Goal: Use online tool/utility: Use online tool/utility

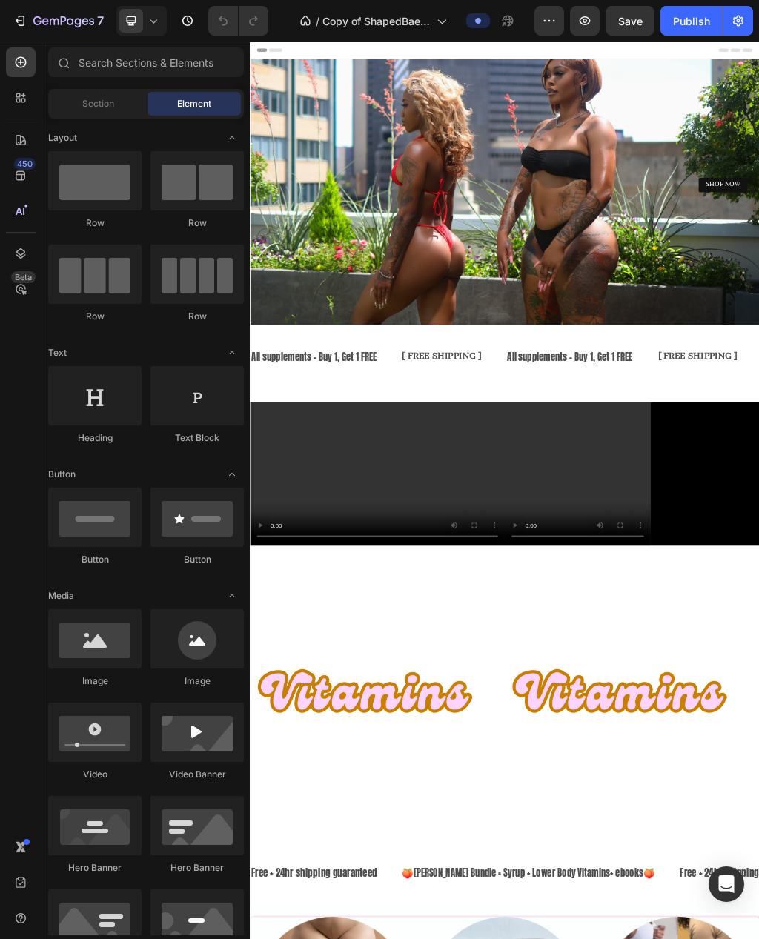
click at [26, 212] on icon at bounding box center [20, 211] width 15 height 15
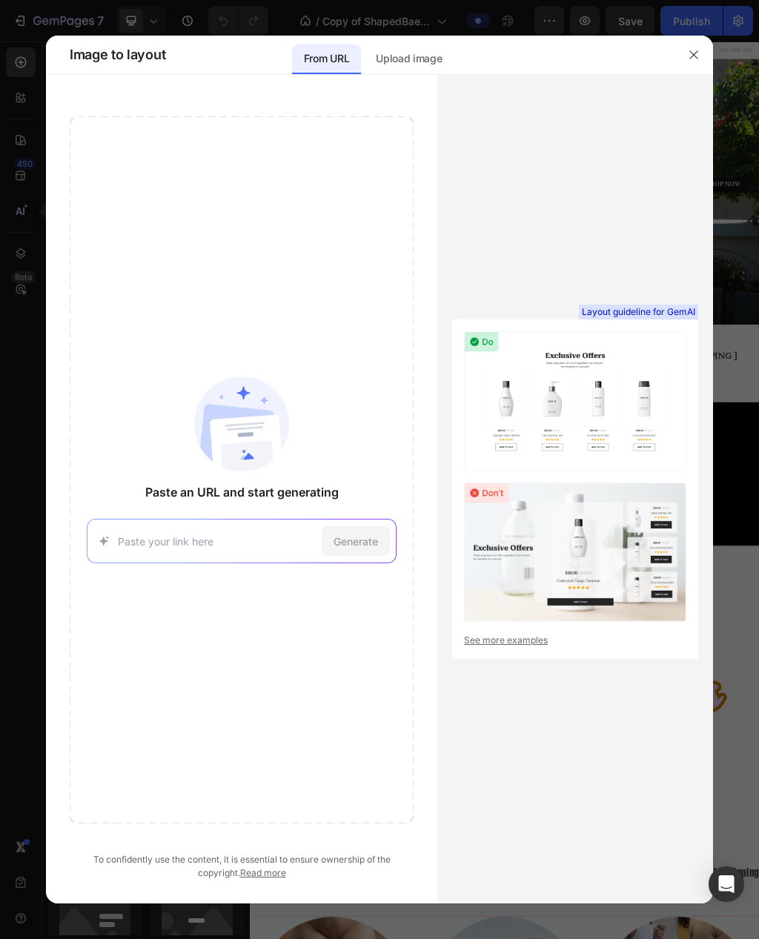
click at [148, 543] on input at bounding box center [217, 542] width 198 height 16
click at [377, 550] on div "Generate" at bounding box center [356, 541] width 68 height 30
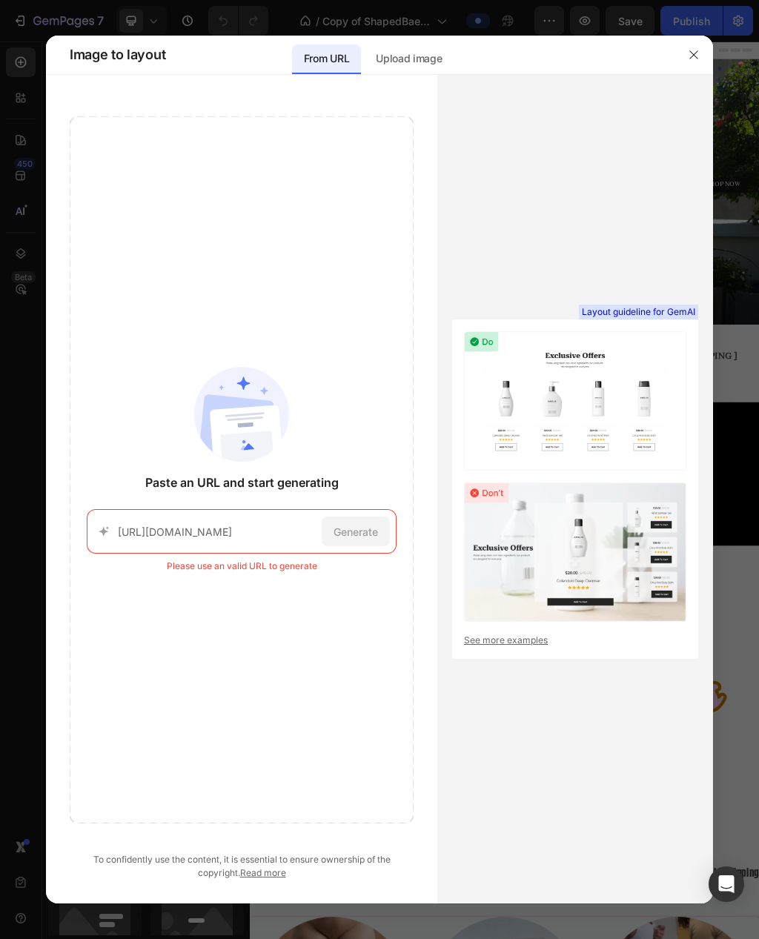
click at [260, 538] on input "[URL][DOMAIN_NAME]" at bounding box center [217, 532] width 198 height 16
click at [261, 532] on input "[URL][DOMAIN_NAME]" at bounding box center [217, 532] width 198 height 16
paste input
type input "[URL][DOMAIN_NAME]"
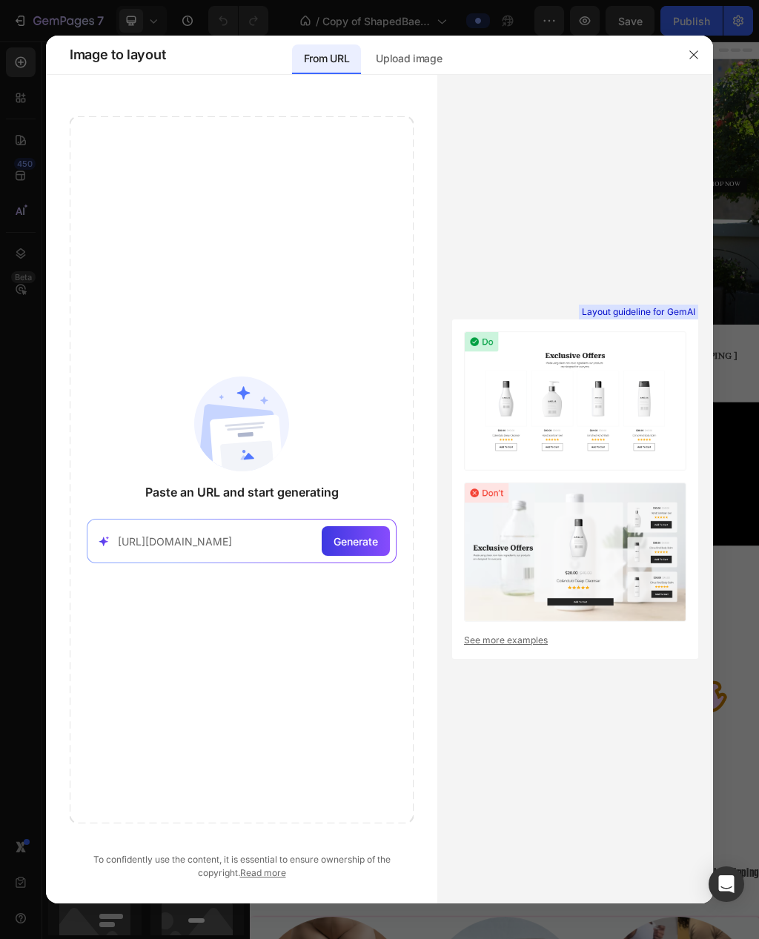
click at [367, 546] on span "Generate" at bounding box center [356, 542] width 44 height 16
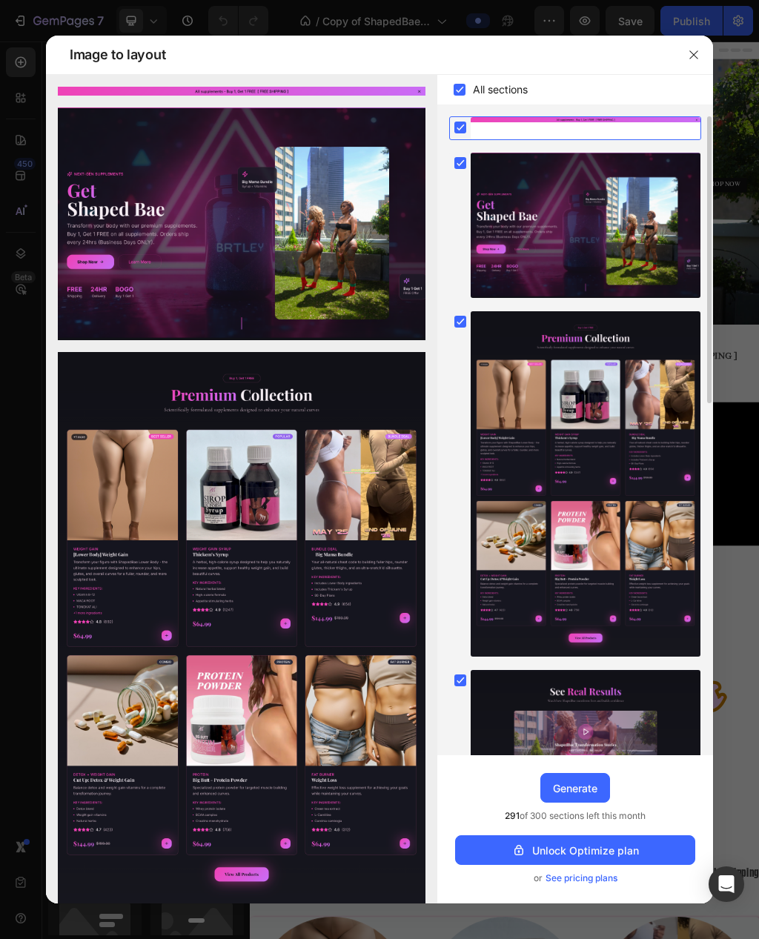
click at [576, 791] on div "Generate" at bounding box center [575, 789] width 44 height 16
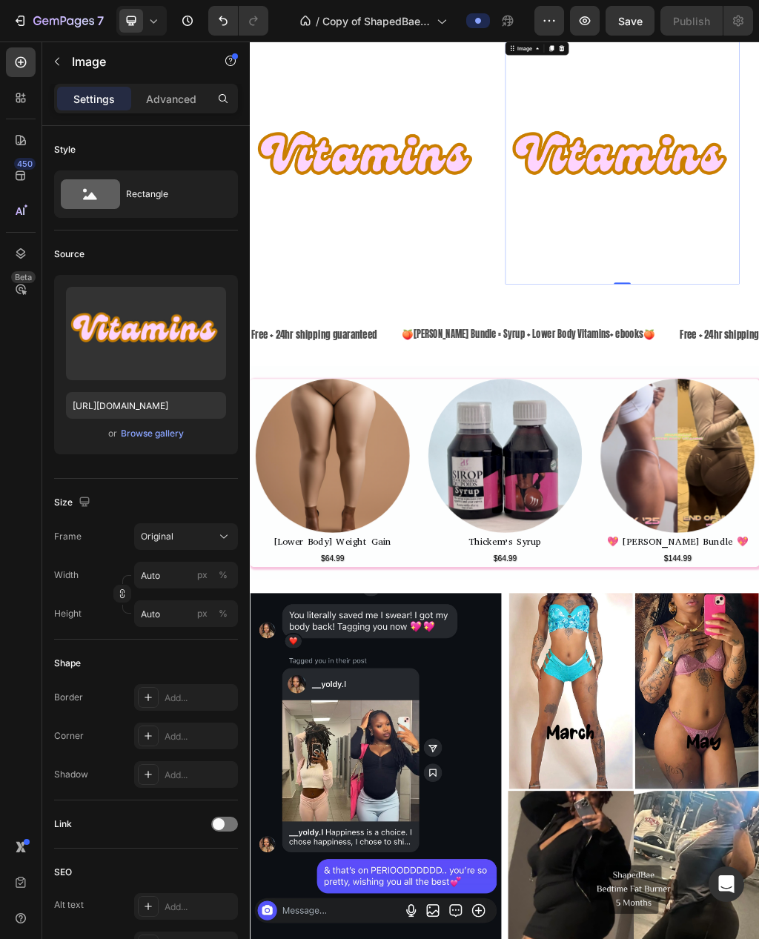
scroll to position [942, 0]
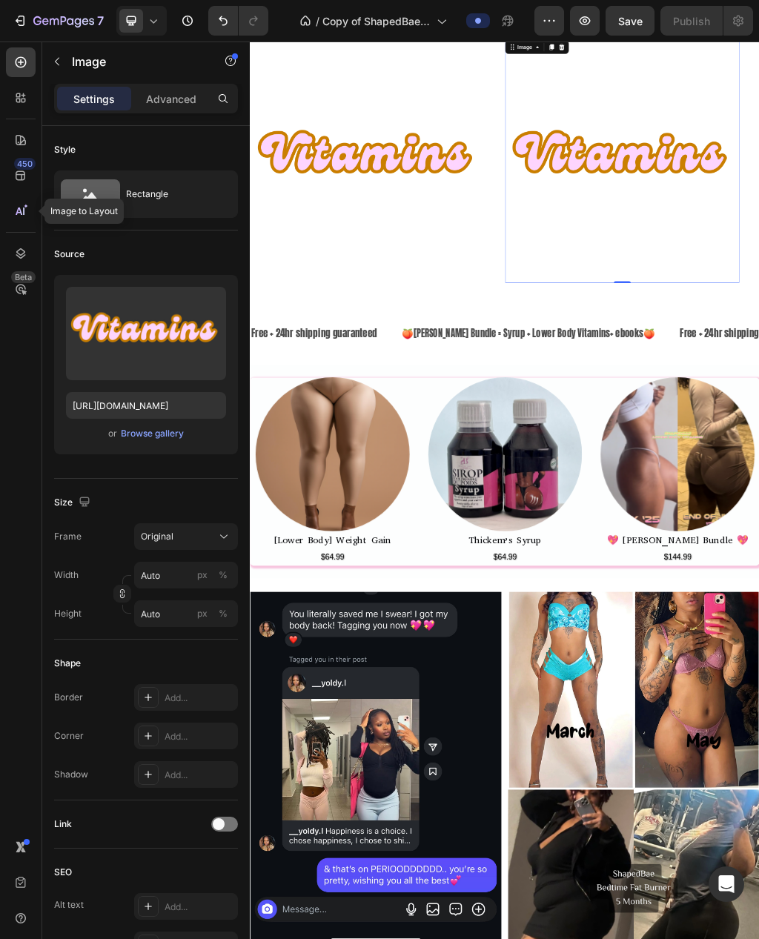
click at [19, 210] on icon at bounding box center [19, 211] width 7 height 7
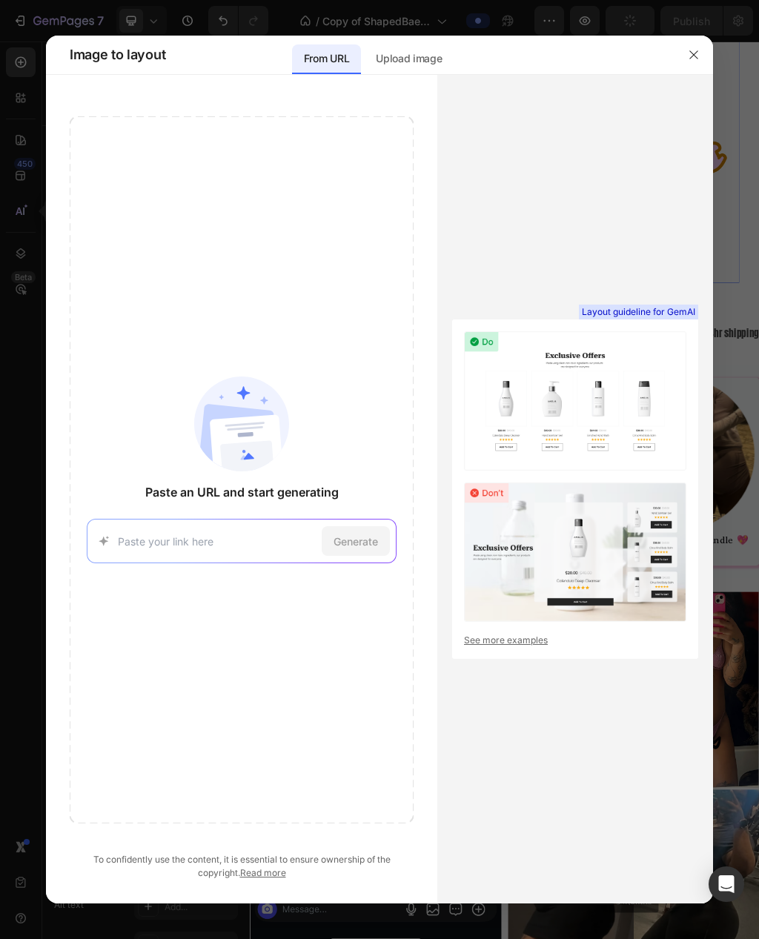
click at [691, 52] on icon "button" at bounding box center [694, 54] width 8 height 8
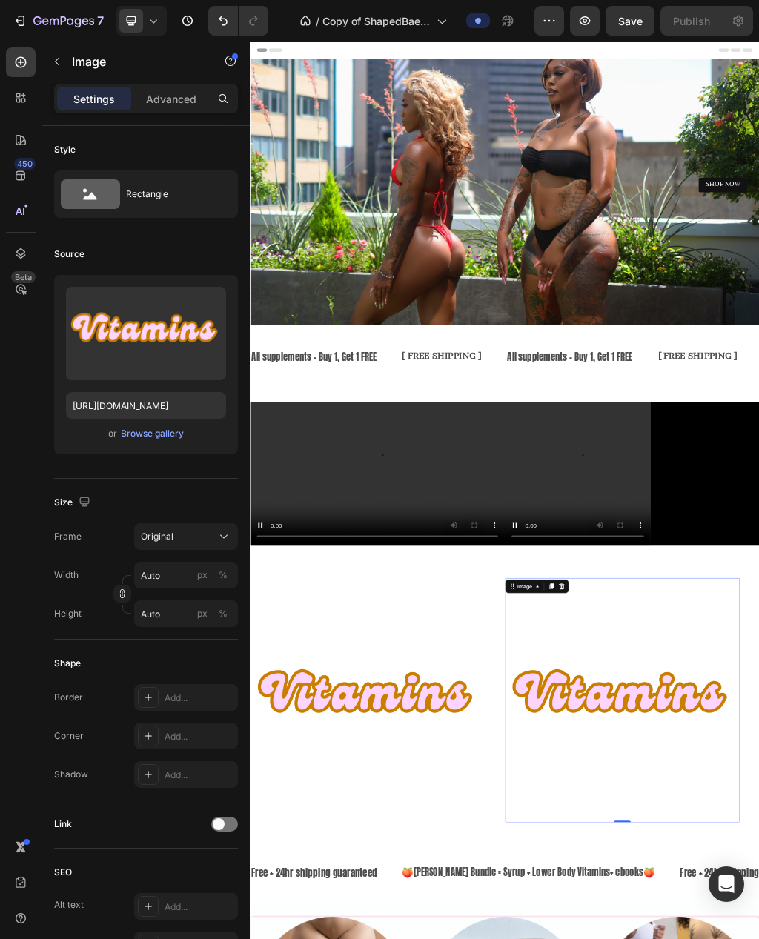
scroll to position [0, 0]
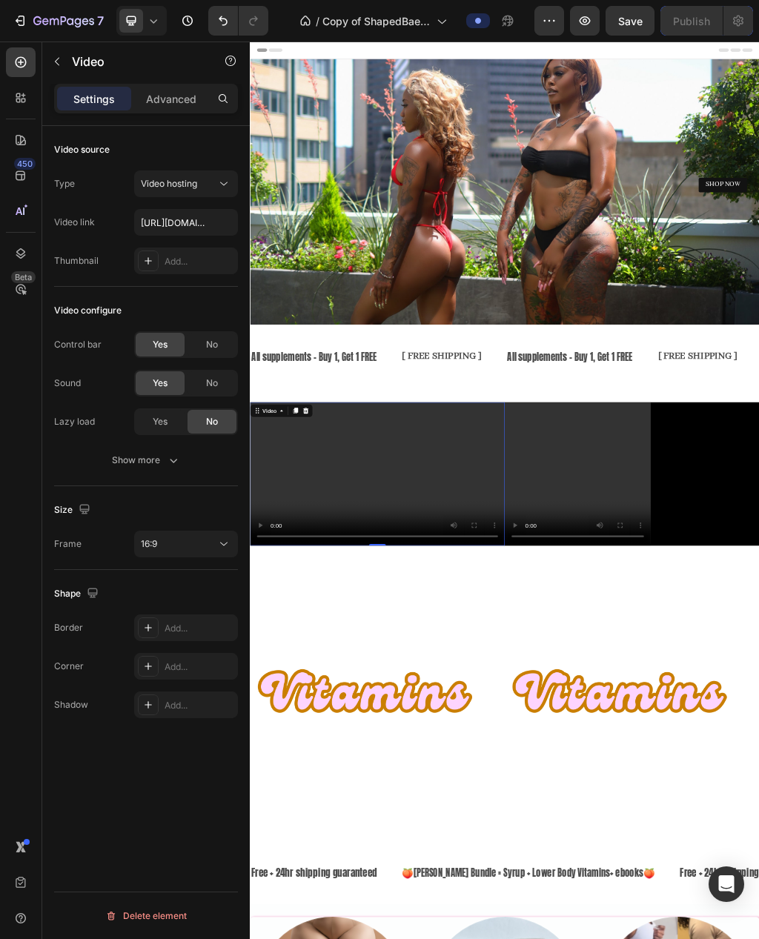
click at [23, 217] on icon at bounding box center [20, 211] width 15 height 15
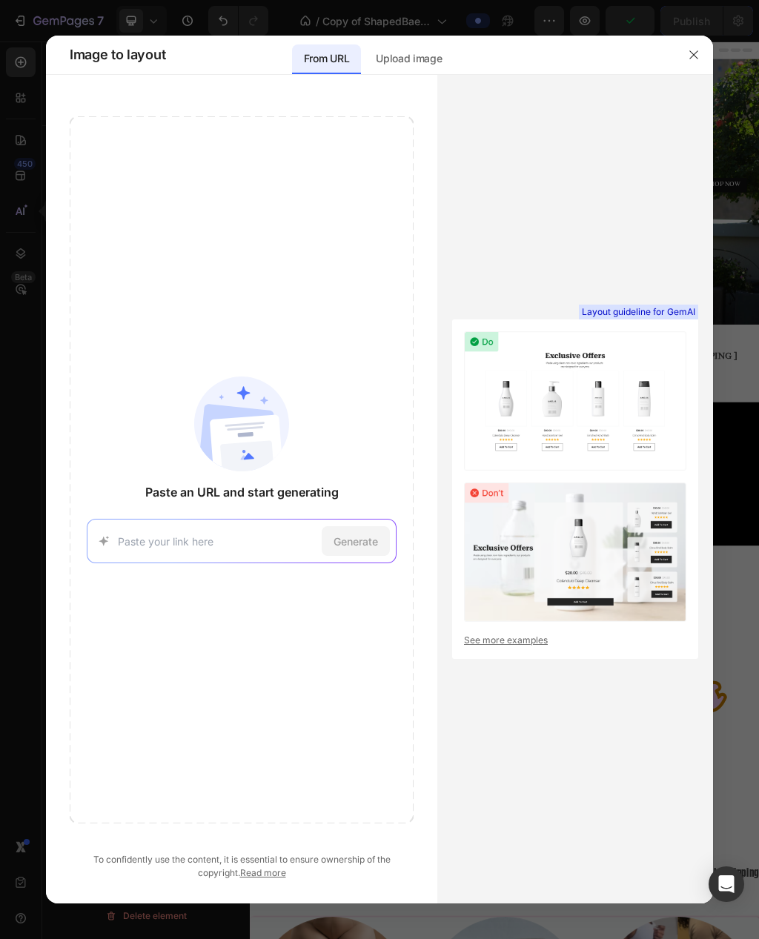
click at [148, 543] on input at bounding box center [217, 542] width 198 height 16
type input "[URL][DOMAIN_NAME]"
click at [368, 546] on span "Generate" at bounding box center [356, 542] width 44 height 16
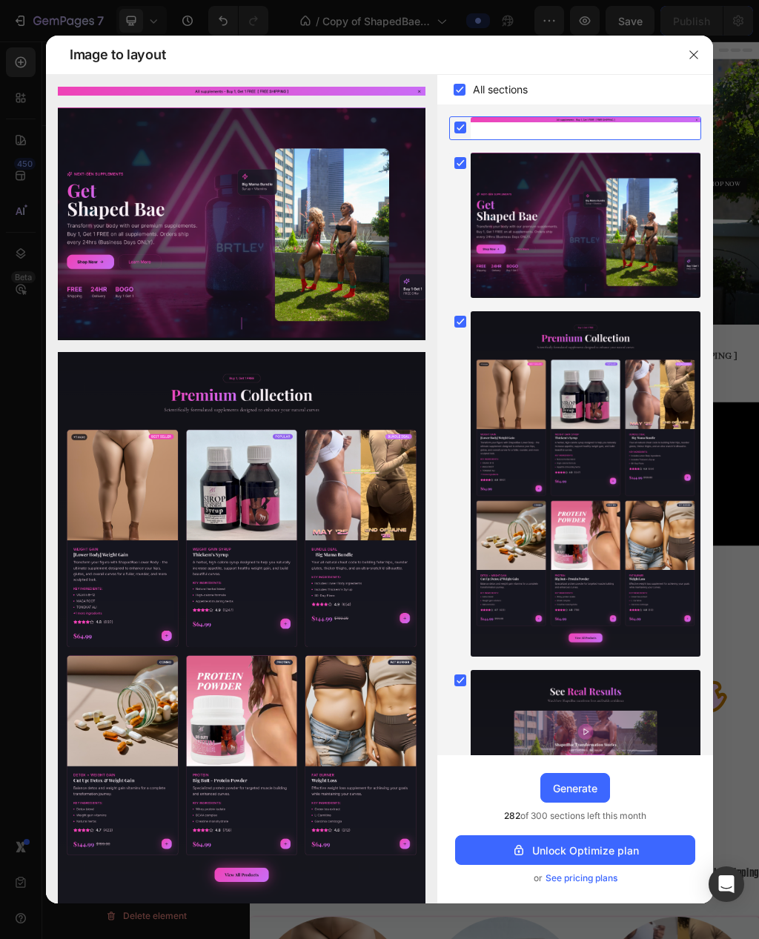
click at [604, 851] on div "Unlock Optimize plan" at bounding box center [576, 851] width 128 height 16
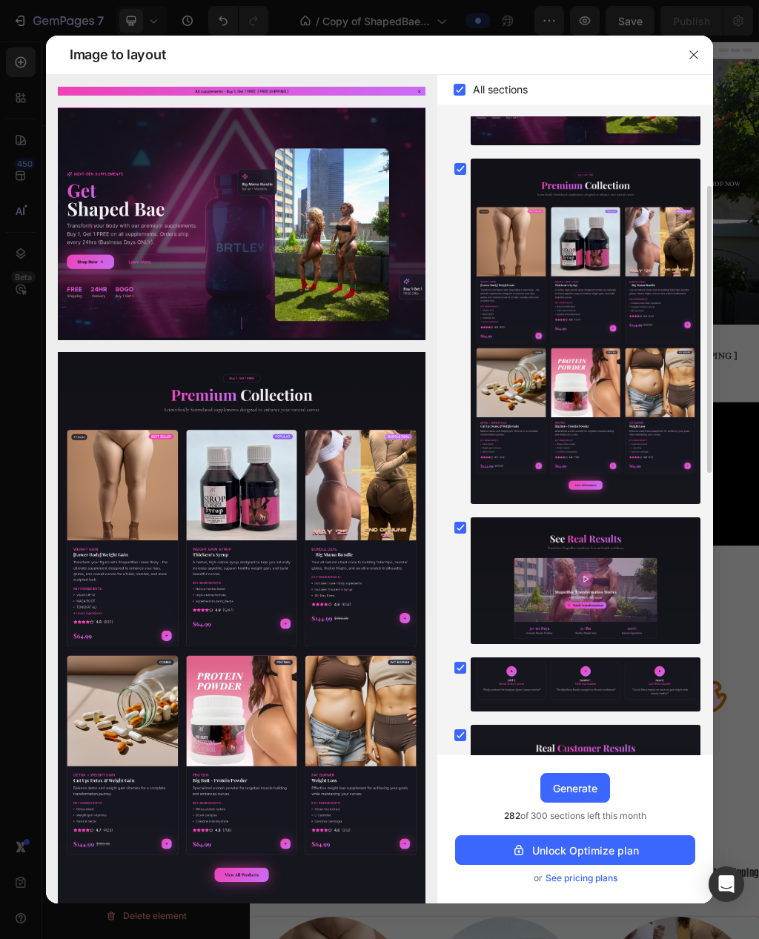
scroll to position [153, 0]
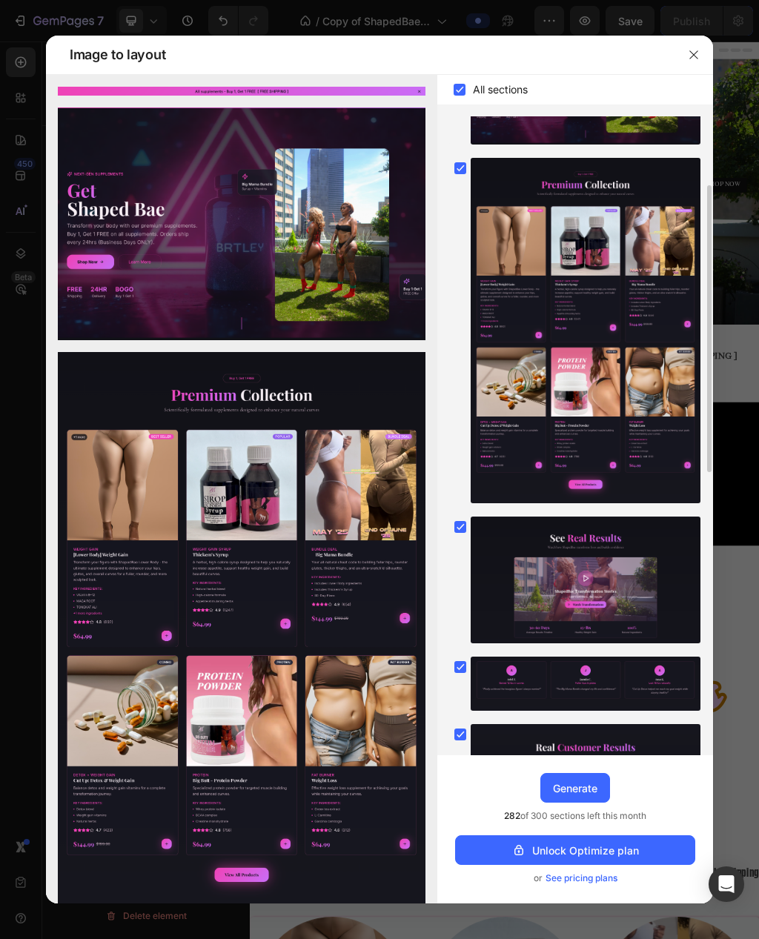
click at [493, 855] on button "Unlock Optimize plan" at bounding box center [575, 851] width 240 height 30
click at [549, 787] on button "Generate" at bounding box center [576, 788] width 70 height 30
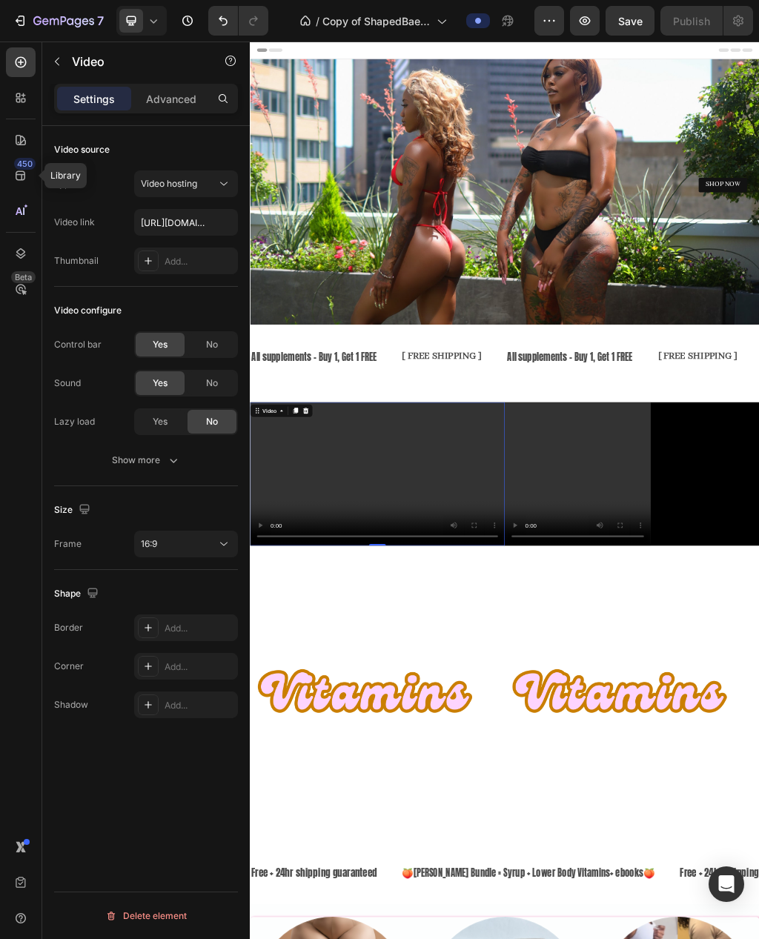
click at [19, 183] on div "450" at bounding box center [21, 176] width 30 height 30
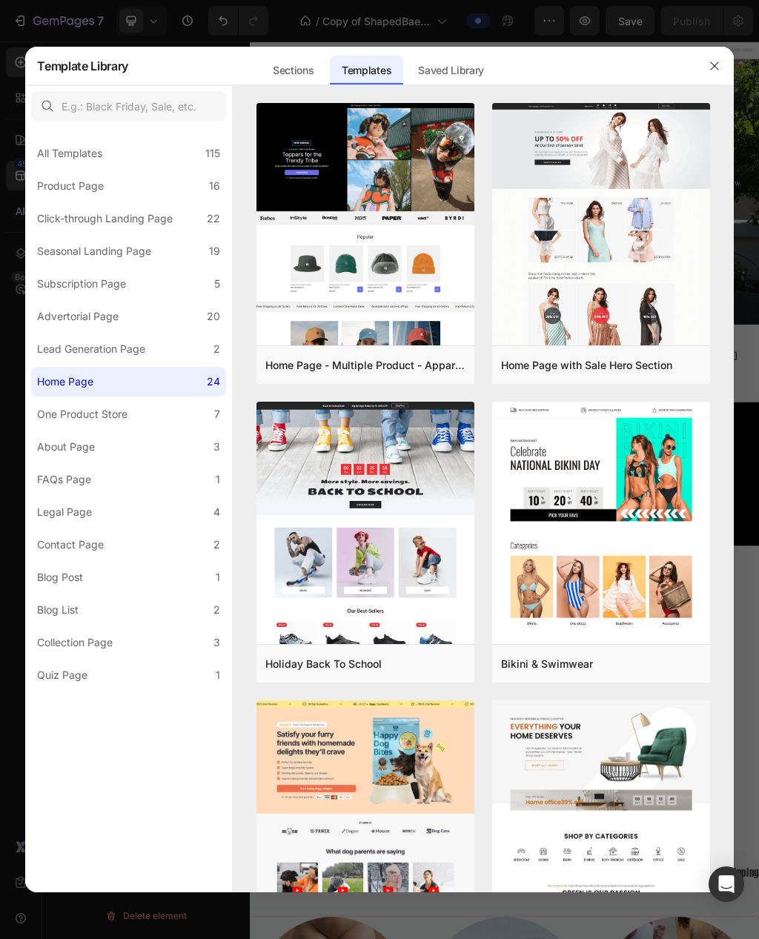
click at [718, 66] on icon "button" at bounding box center [715, 66] width 12 height 12
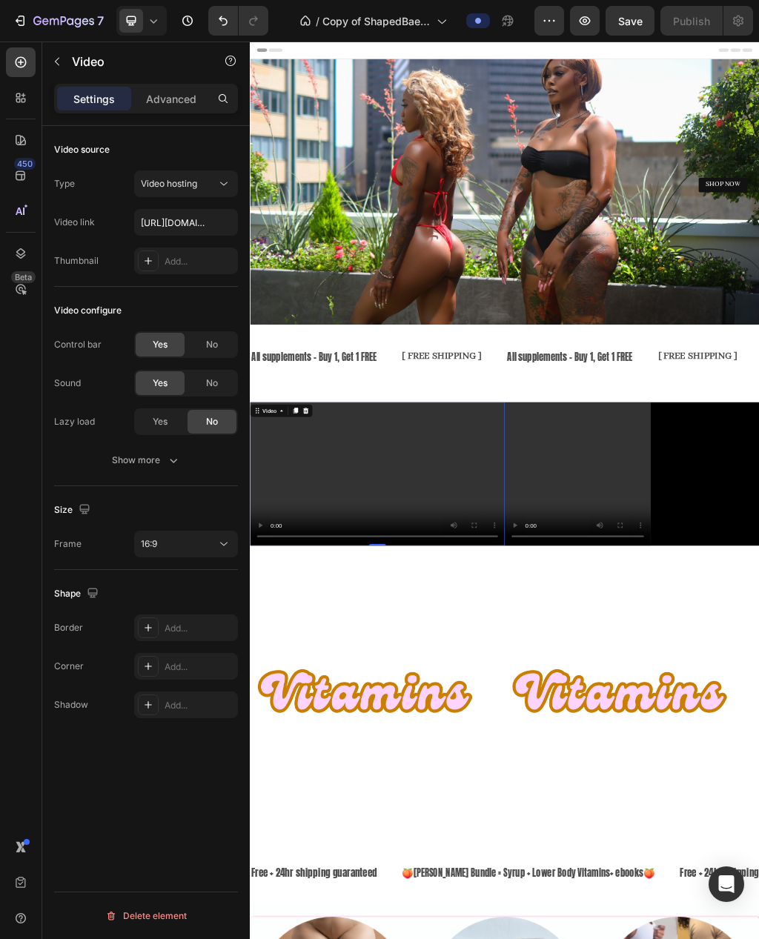
click at [641, 19] on span "Save" at bounding box center [630, 21] width 24 height 13
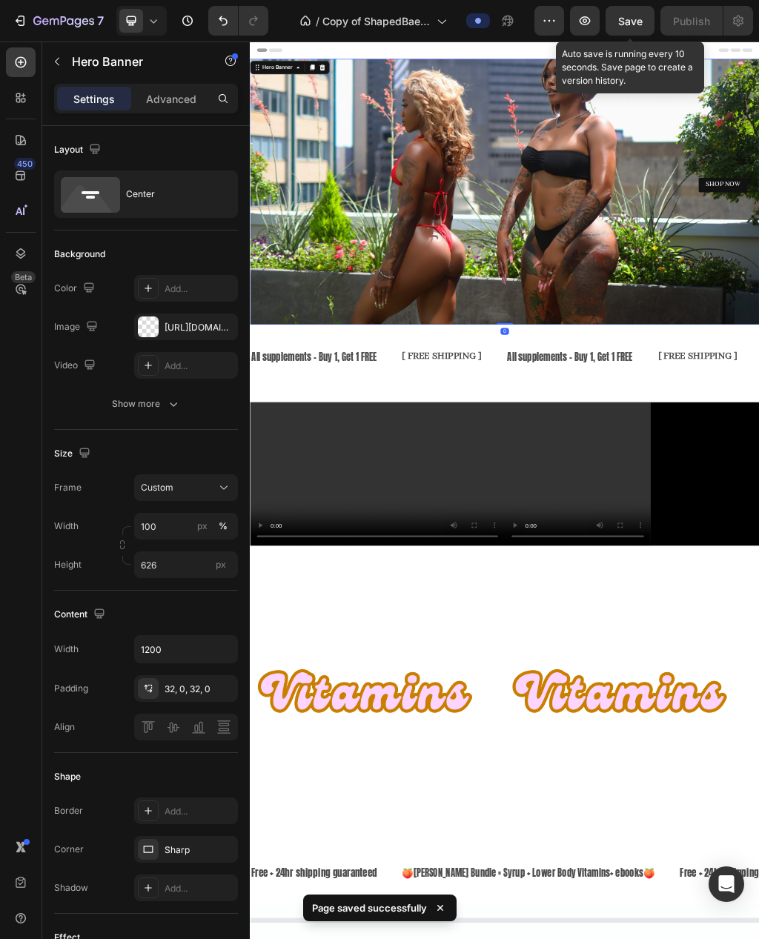
scroll to position [0, 0]
click at [597, 19] on button "button" at bounding box center [585, 21] width 30 height 30
click at [589, 22] on icon "button" at bounding box center [585, 20] width 15 height 15
click at [29, 213] on div at bounding box center [21, 211] width 30 height 30
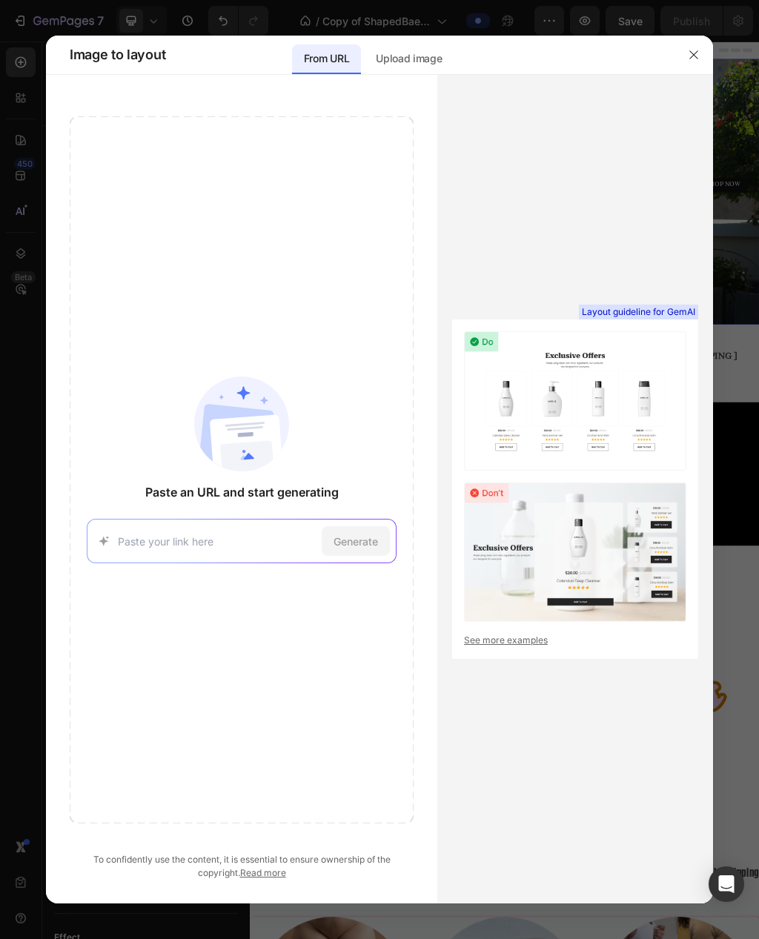
click at [414, 65] on p "Upload image" at bounding box center [409, 59] width 66 height 18
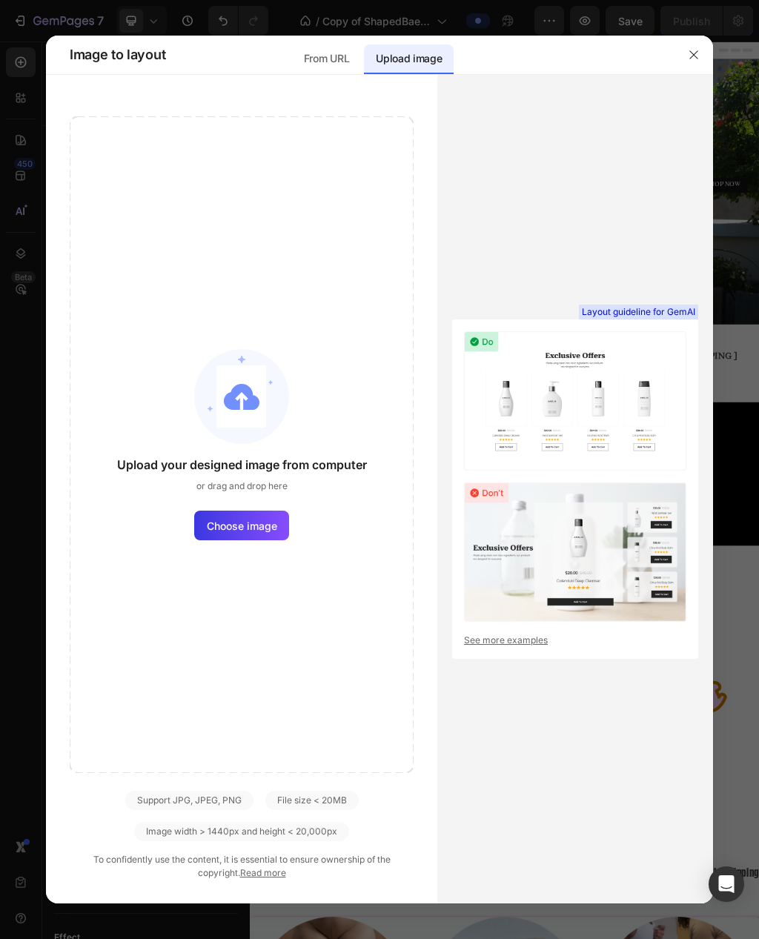
click at [320, 73] on div "From URL" at bounding box center [326, 59] width 69 height 30
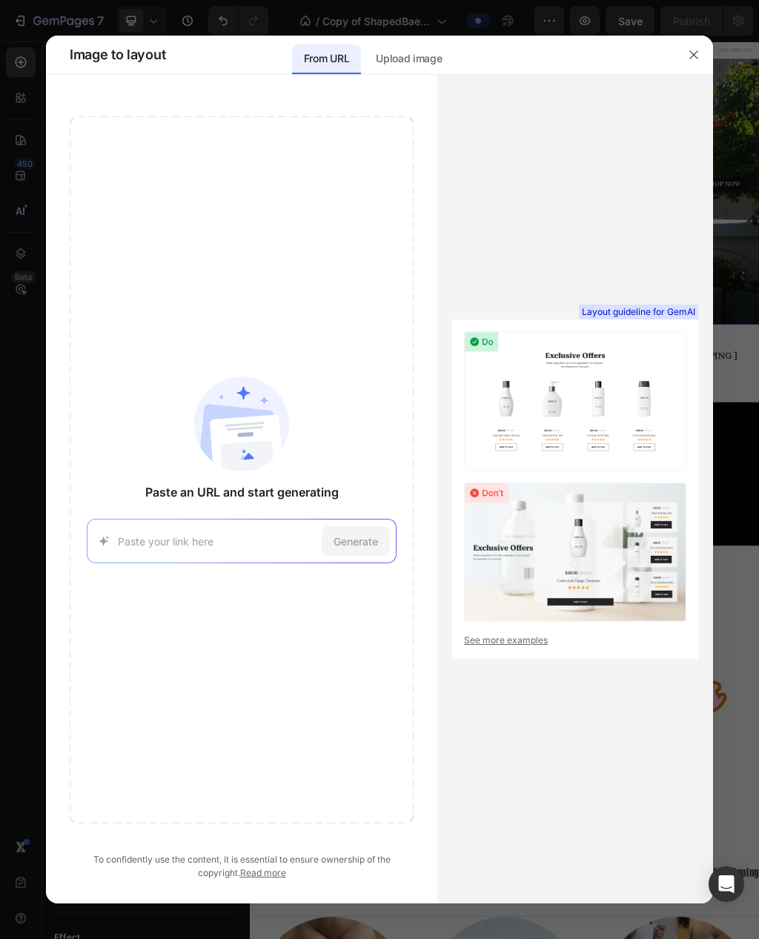
click at [695, 58] on icon "button" at bounding box center [694, 55] width 12 height 12
